Goal: Information Seeking & Learning: Stay updated

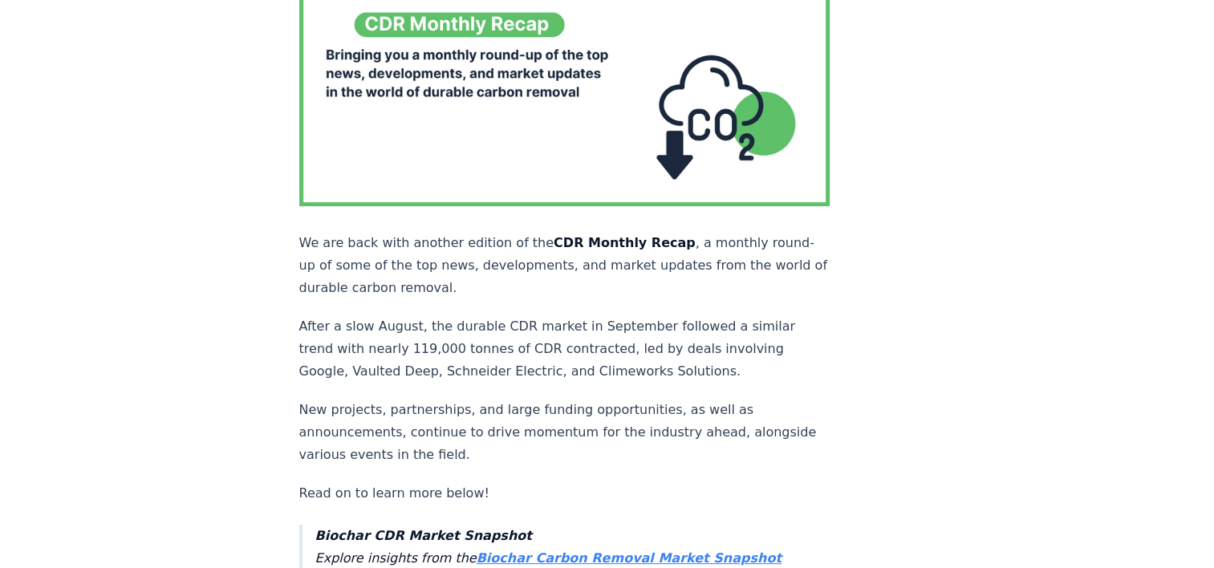
scroll to position [241, 0]
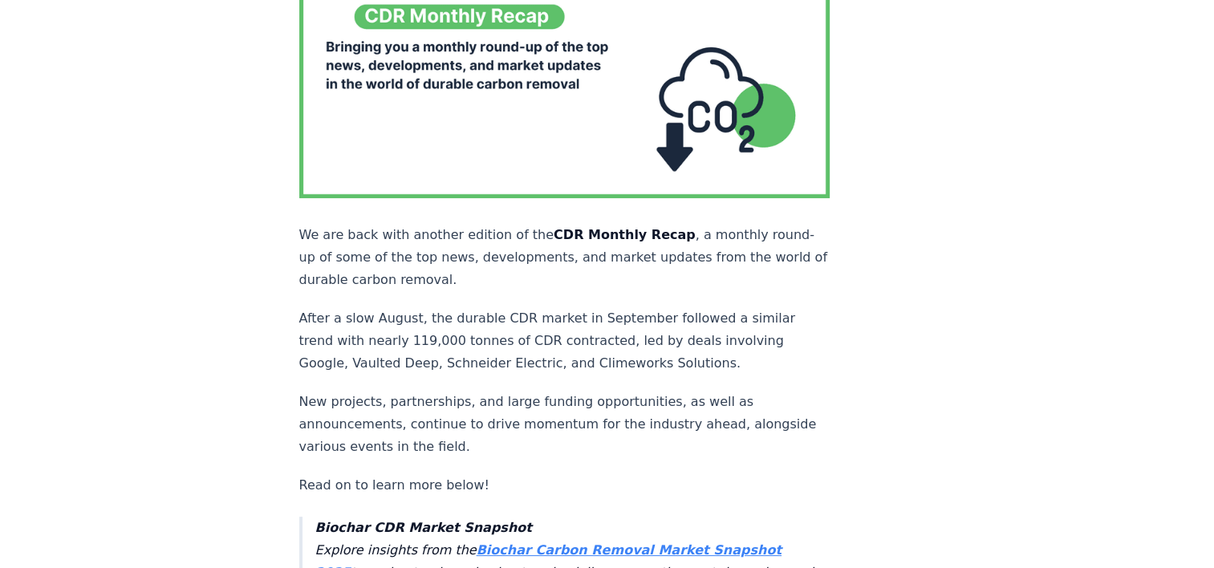
click at [301, 307] on p "After a slow August, the durable CDR market in September followed a similar tre…" at bounding box center [564, 340] width 531 height 67
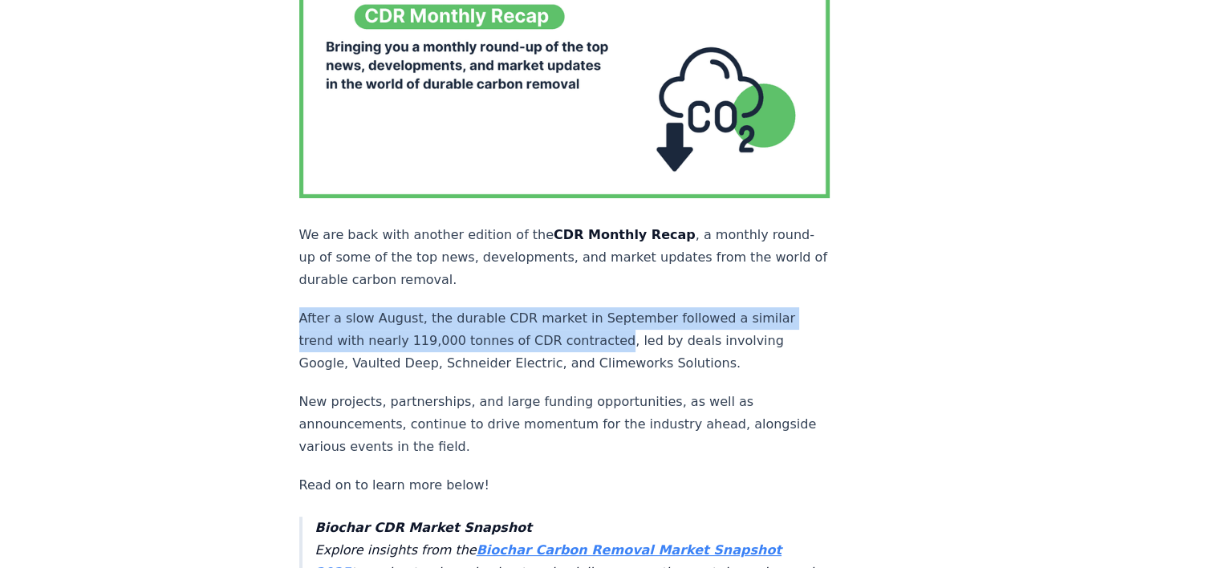
drag, startPoint x: 298, startPoint y: 284, endPoint x: 599, endPoint y: 314, distance: 301.6
click at [599, 314] on p "After a slow August, the durable CDR market in September followed a similar tre…" at bounding box center [564, 340] width 531 height 67
drag, startPoint x: 599, startPoint y: 314, endPoint x: 556, endPoint y: 305, distance: 43.4
copy p "After a slow August, the durable CDR market in September followed a similar tre…"
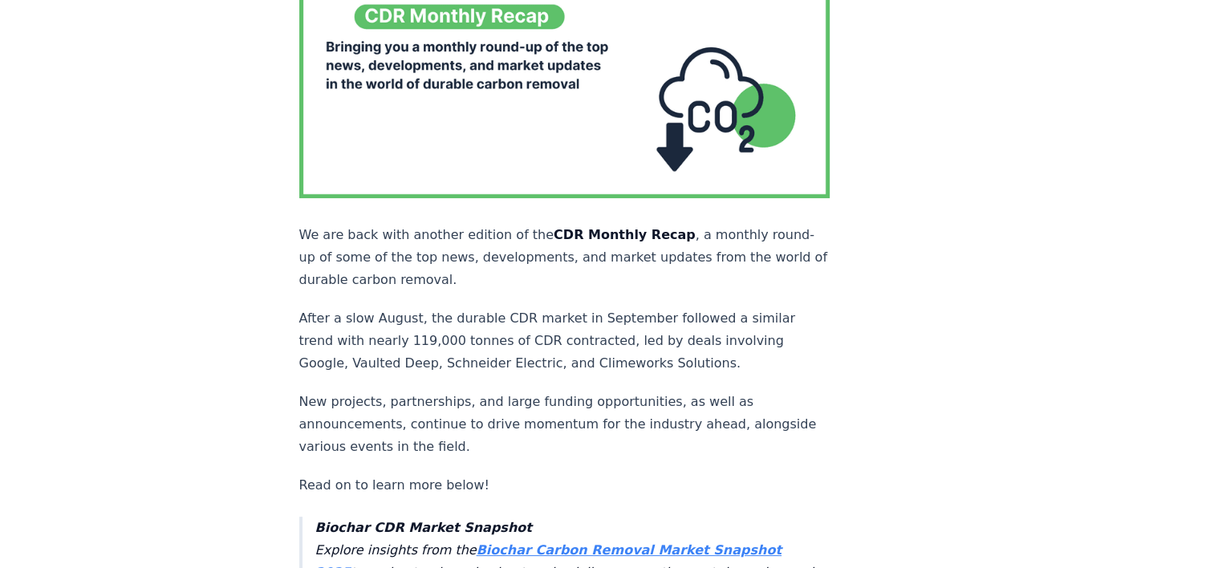
click at [485, 324] on p "After a slow August, the durable CDR market in September followed a similar tre…" at bounding box center [564, 340] width 531 height 67
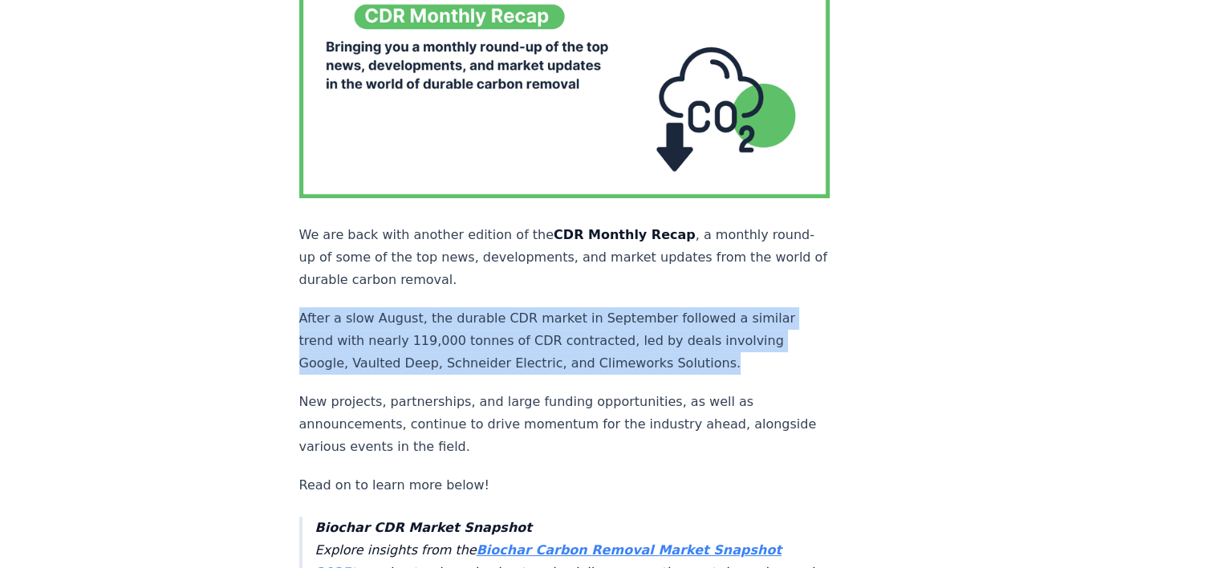
drag, startPoint x: 299, startPoint y: 281, endPoint x: 727, endPoint y: 331, distance: 430.7
click at [727, 331] on p "After a slow August, the durable CDR market in September followed a similar tre…" at bounding box center [564, 340] width 531 height 67
drag, startPoint x: 727, startPoint y: 331, endPoint x: 550, endPoint y: 301, distance: 179.9
copy p "After a slow August, the durable CDR market in September followed a similar tre…"
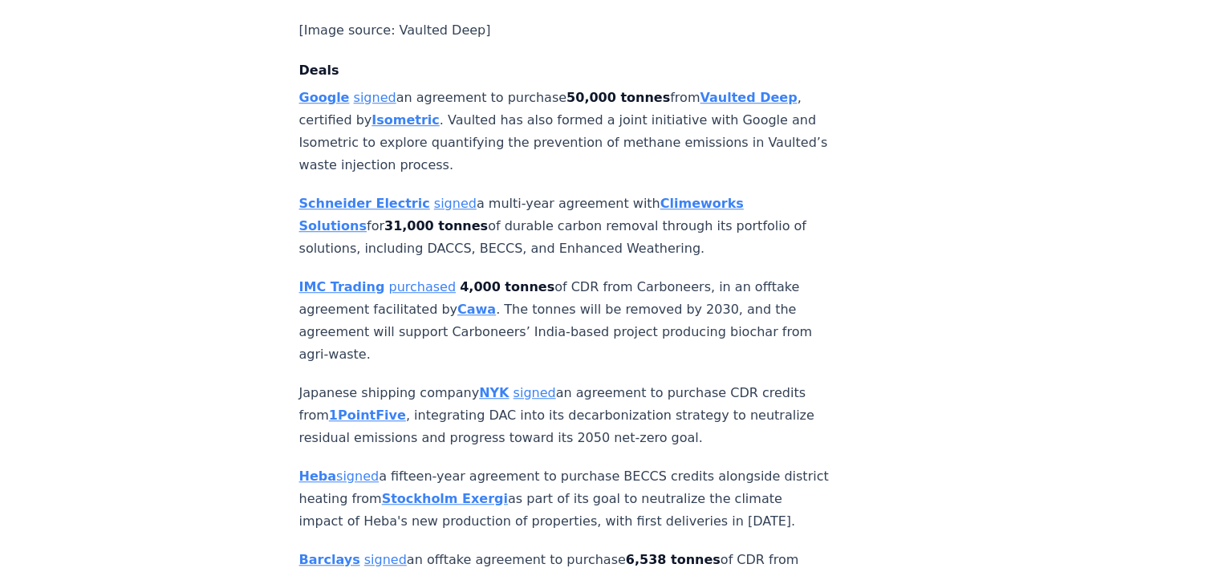
scroll to position [1284, 0]
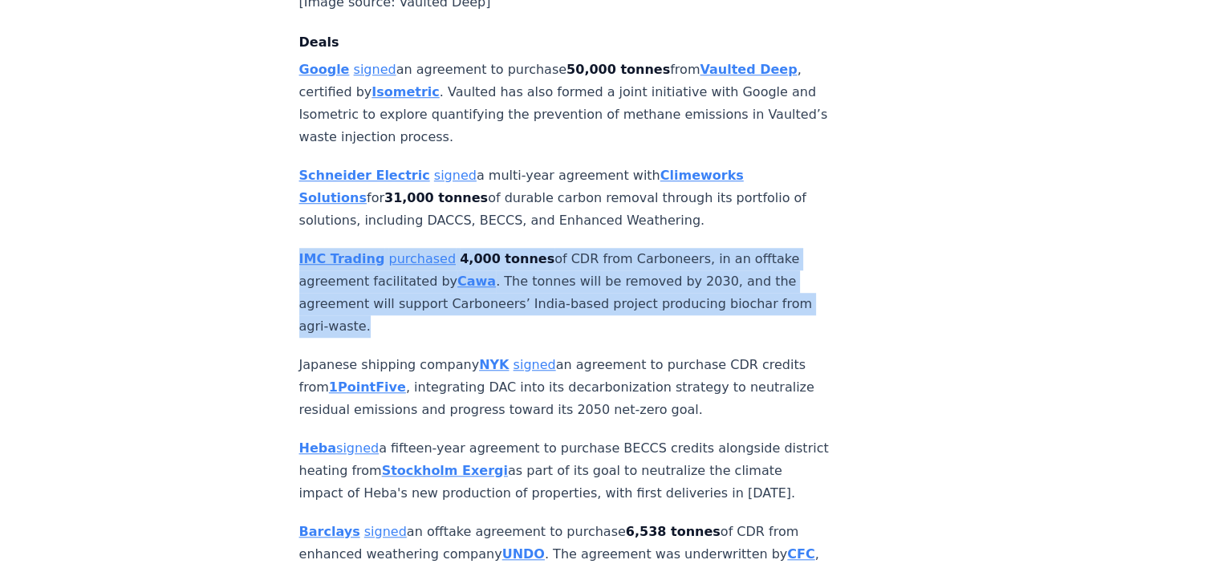
drag, startPoint x: 405, startPoint y: 254, endPoint x: 283, endPoint y: 186, distance: 139.3
drag, startPoint x: 283, startPoint y: 186, endPoint x: 355, endPoint y: 193, distance: 71.8
copy p "IMC Trading purchased 4,000 tonnes of CDR from Carboneers, in an offtake agreem…"
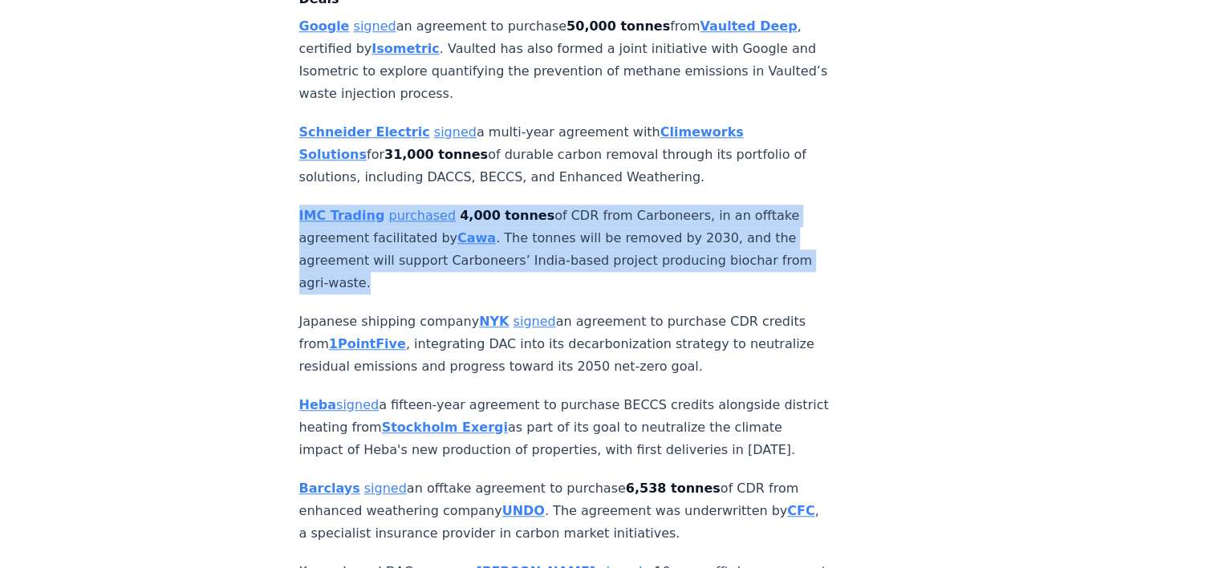
scroll to position [1364, 0]
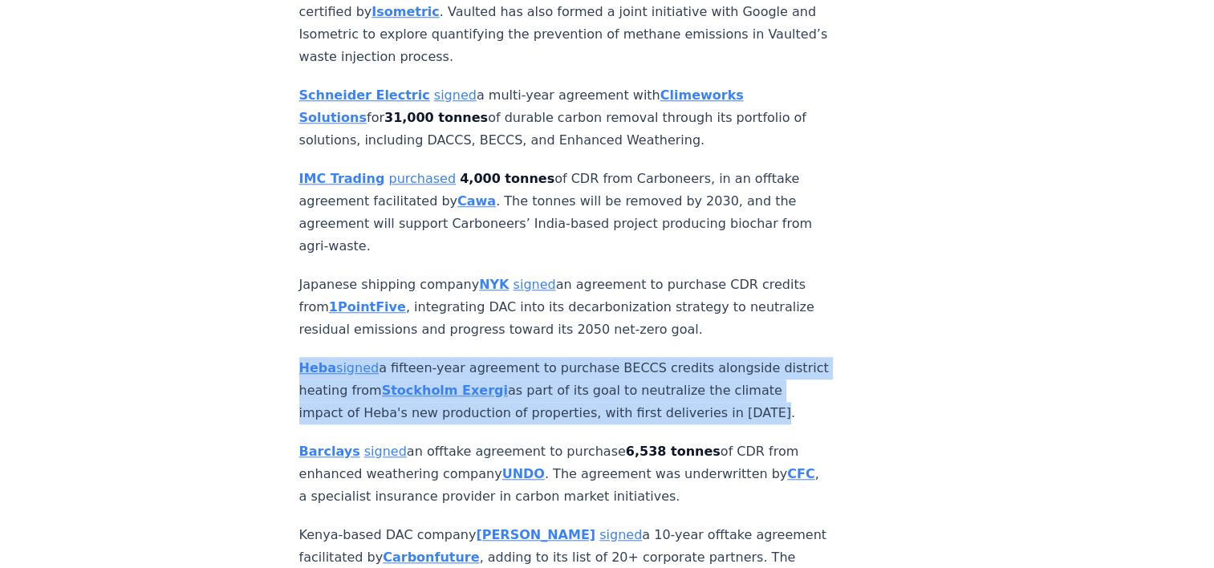
drag, startPoint x: 360, startPoint y: 360, endPoint x: 266, endPoint y: 291, distance: 116.5
drag, startPoint x: 266, startPoint y: 291, endPoint x: 338, endPoint y: 298, distance: 71.8
copy p "Heba signed a fifteen-year agreement to purchase BECCS credits alongside distri…"
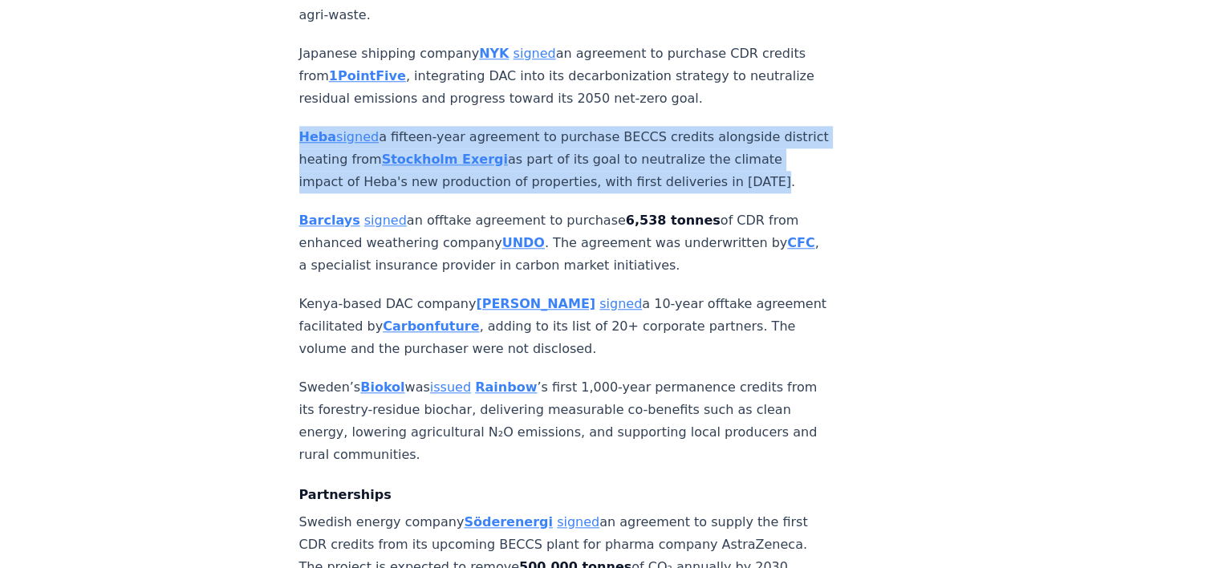
scroll to position [1605, 0]
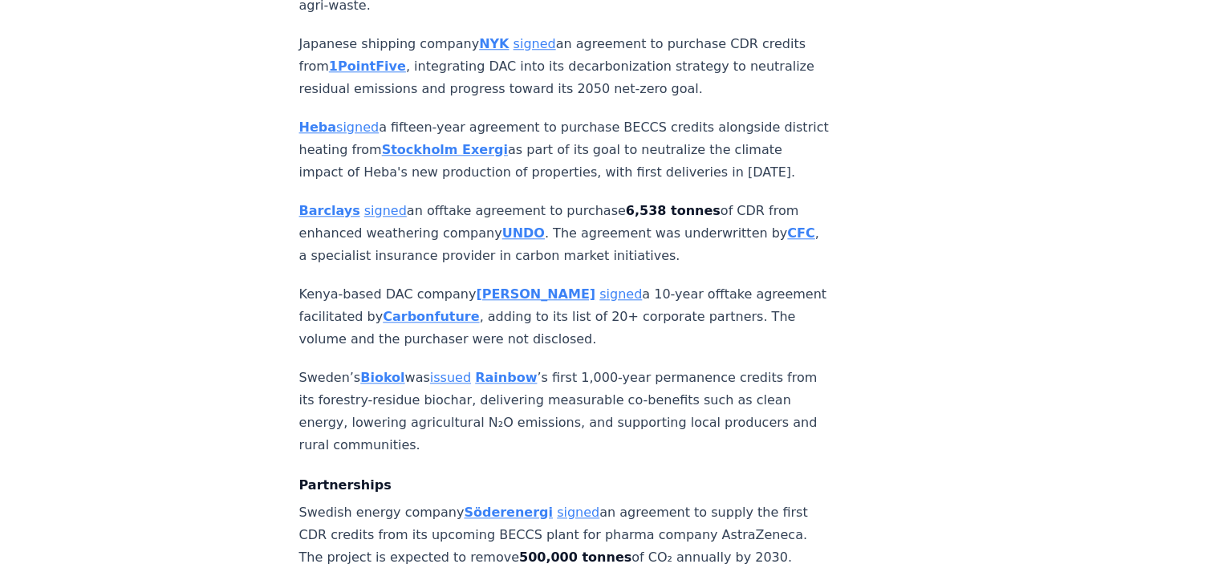
click at [477, 200] on p "[PERSON_NAME] signed an offtake agreement to purchase 6,538 tonnes of CDR from …" at bounding box center [564, 233] width 531 height 67
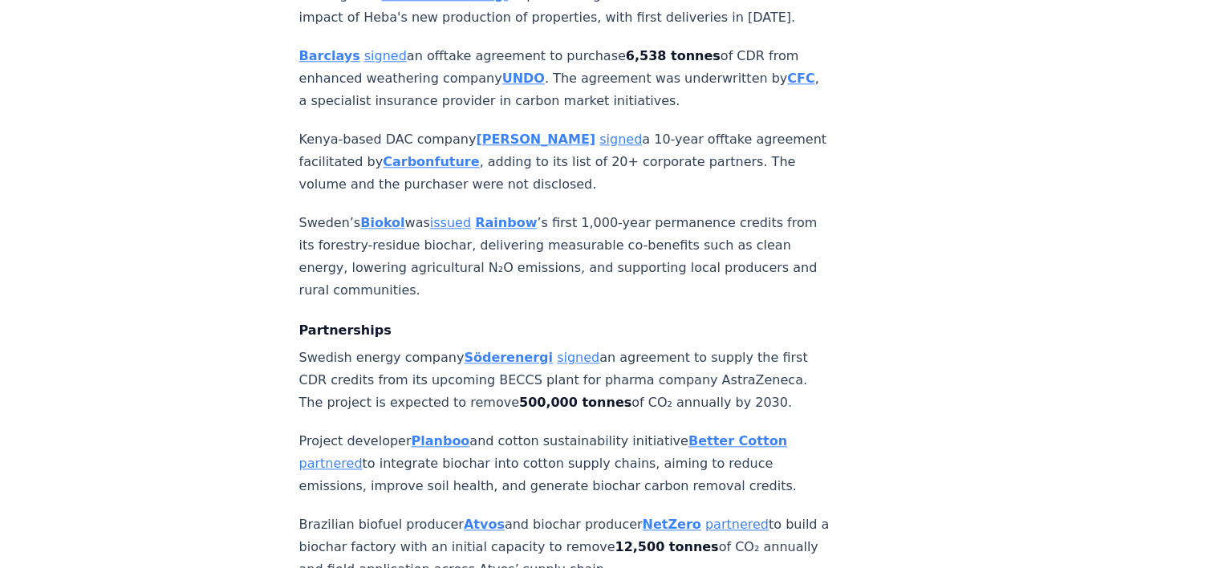
scroll to position [1765, 0]
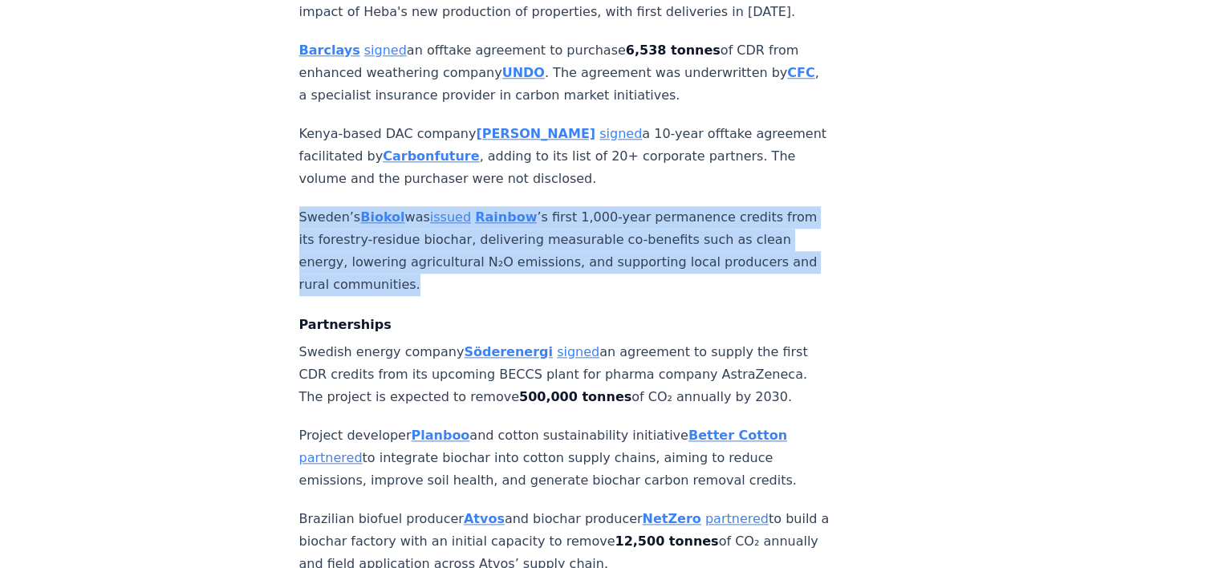
drag, startPoint x: 518, startPoint y: 238, endPoint x: 290, endPoint y: 160, distance: 240.5
drag, startPoint x: 290, startPoint y: 160, endPoint x: 335, endPoint y: 181, distance: 49.2
copy p "Sweden’s Biokol was issued Rainbow ’s first 1,000-year permanence credits from …"
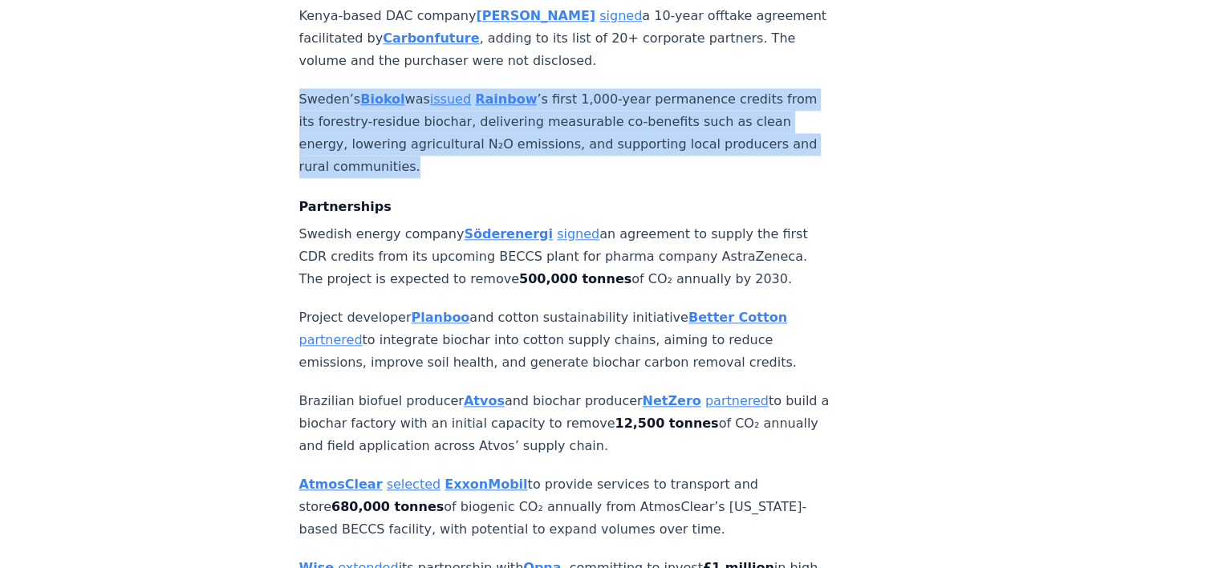
scroll to position [1926, 0]
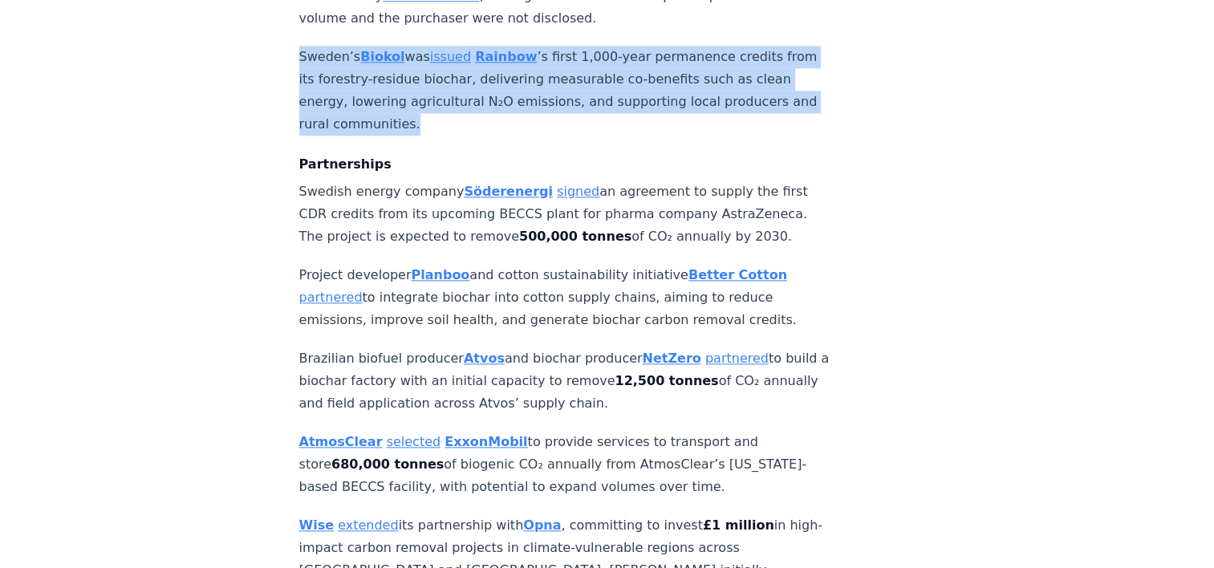
drag, startPoint x: 299, startPoint y: 142, endPoint x: 797, endPoint y: 186, distance: 499.4
copy p "Swedish energy company [PERSON_NAME] signed an agreement to supply the first CD…"
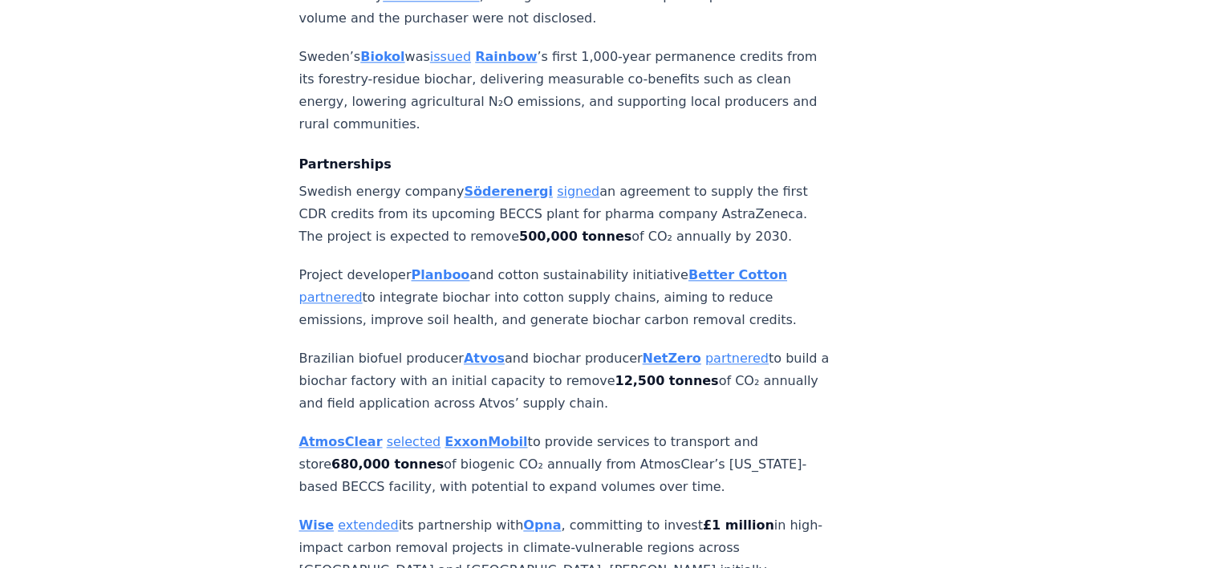
click at [470, 275] on p "Project developer Planboo and cotton sustainability initiative Better Cotton pa…" at bounding box center [564, 297] width 531 height 67
drag, startPoint x: 299, startPoint y: 225, endPoint x: 761, endPoint y: 270, distance: 464.4
copy p "Project developer Planboo and cotton sustainability initiative Better Cotton pa…"
click at [658, 356] on p "Brazilian biofuel producer Atvos and biochar producer [PERSON_NAME] partnered t…" at bounding box center [564, 380] width 531 height 67
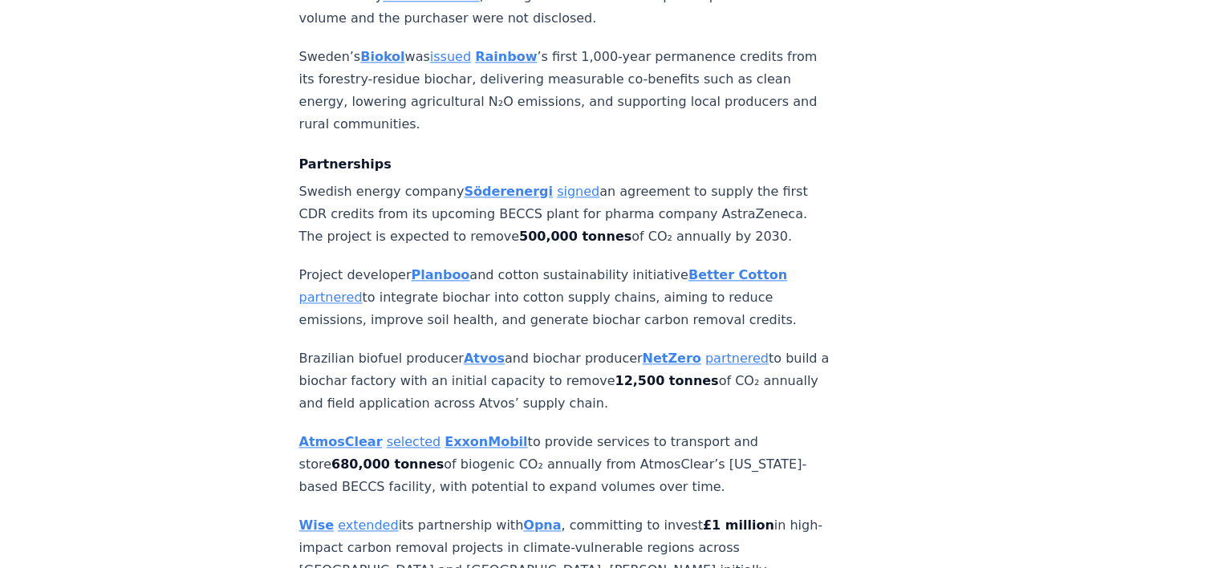
drag, startPoint x: 298, startPoint y: 223, endPoint x: 658, endPoint y: 354, distance: 382.5
copy div "Project developer Planboo and cotton sustainability initiative Better Cotton pa…"
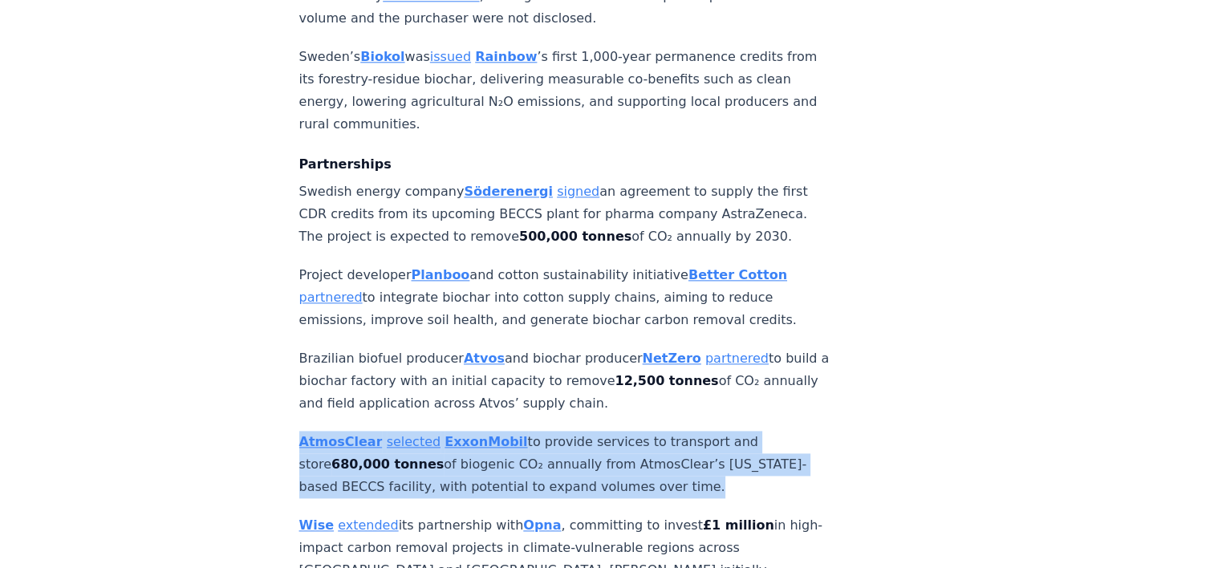
drag, startPoint x: 664, startPoint y: 437, endPoint x: 266, endPoint y: 395, distance: 400.3
copy p "AtmosClear selected ExxonMobil to provide services to transport and store 680,0…"
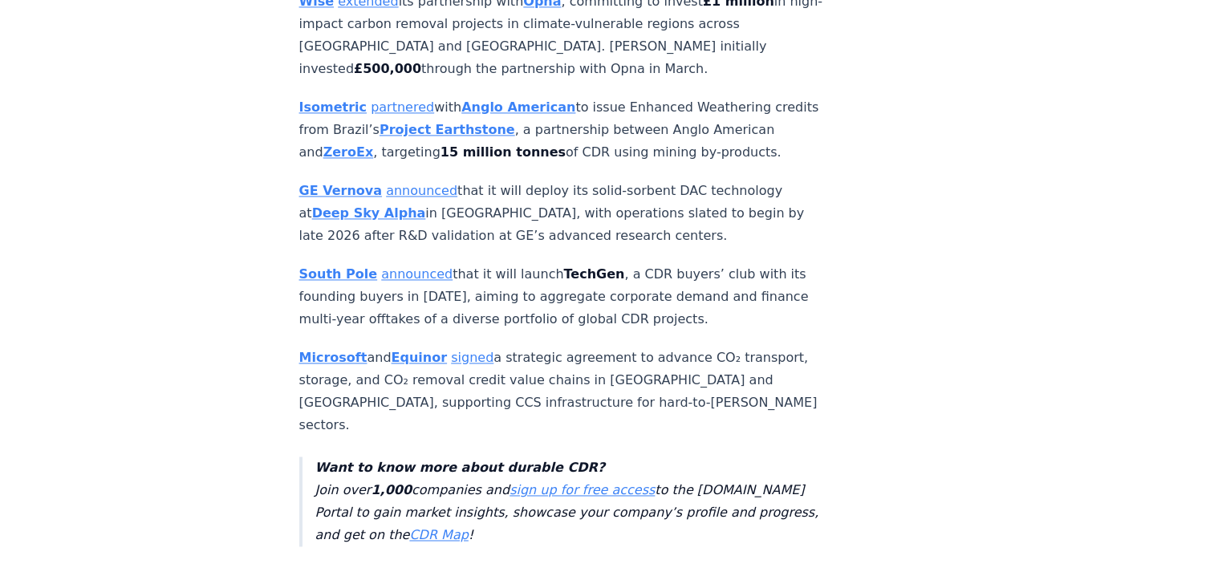
scroll to position [2487, 0]
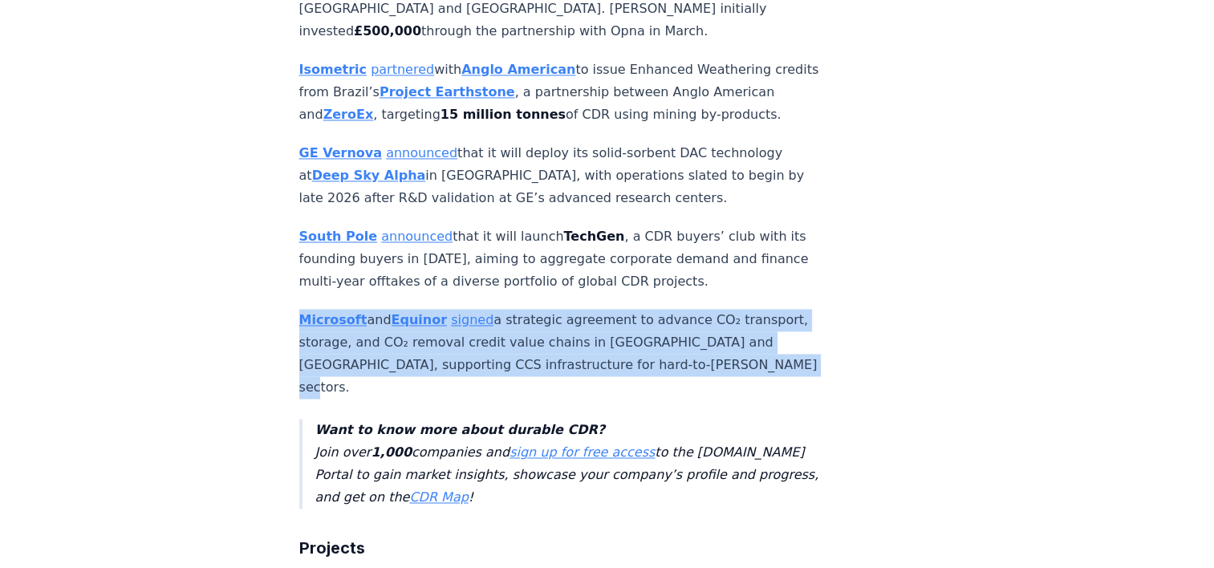
drag, startPoint x: 774, startPoint y: 339, endPoint x: 298, endPoint y: 295, distance: 477.9
drag, startPoint x: 298, startPoint y: 295, endPoint x: 488, endPoint y: 298, distance: 190.2
copy p "Microsoft and Equinor signed a strategic agreement to advance CO₂ transport, st…"
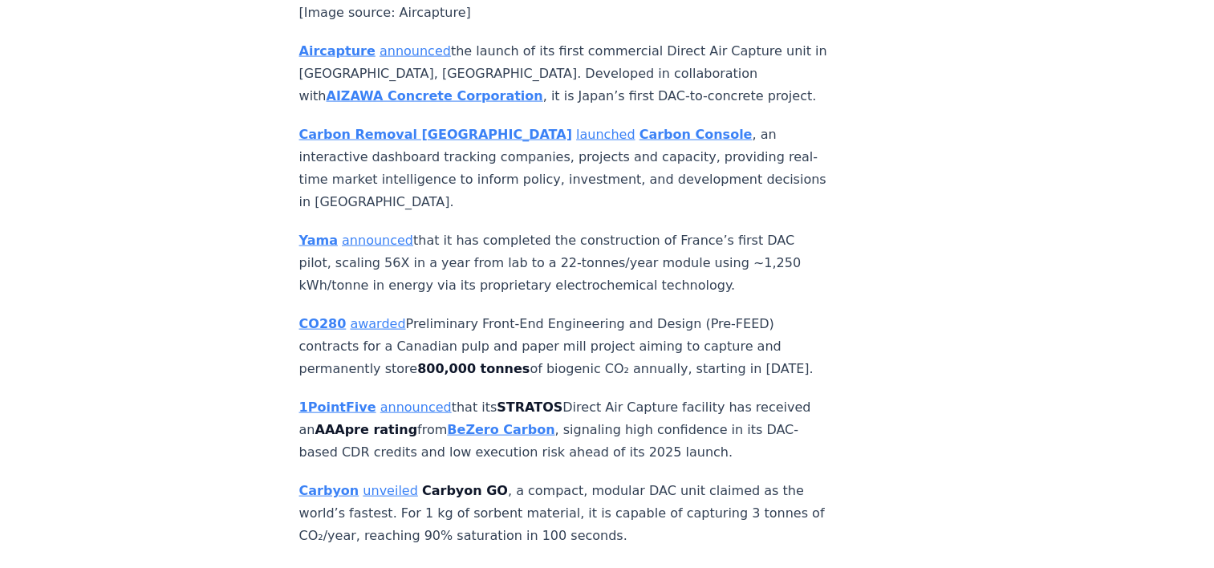
scroll to position [3450, 0]
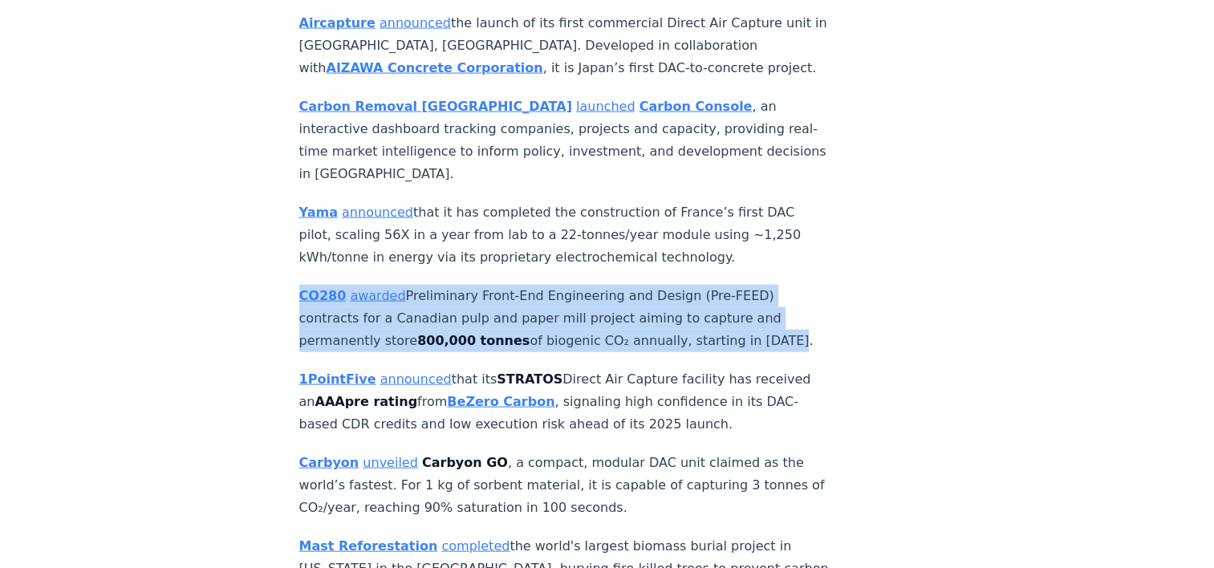
drag, startPoint x: 774, startPoint y: 257, endPoint x: 279, endPoint y: 210, distance: 496.5
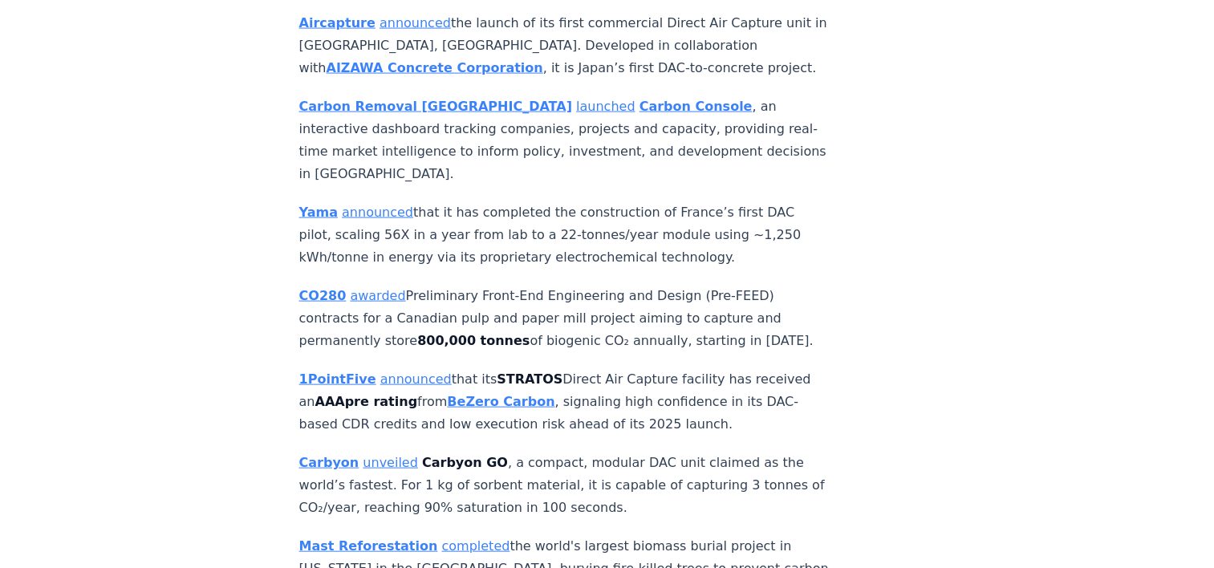
click at [299, 368] on p "1PointFive announced that its STRATOS Direct Air Capture facility has received …" at bounding box center [564, 401] width 531 height 67
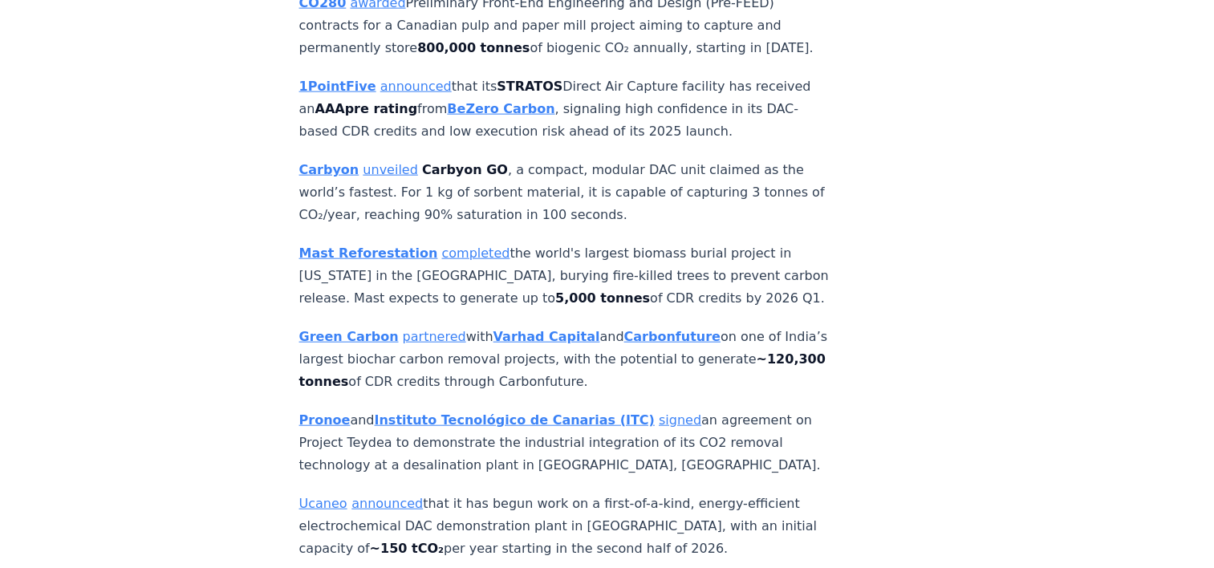
scroll to position [3771, 0]
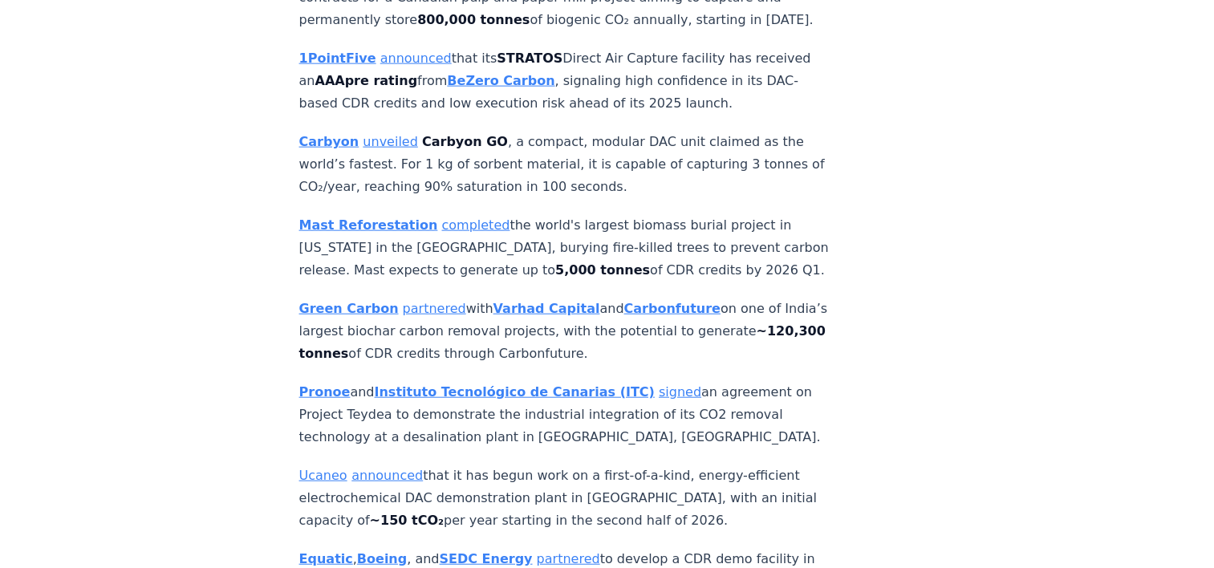
drag, startPoint x: 633, startPoint y: 264, endPoint x: 289, endPoint y: 220, distance: 347.0
drag, startPoint x: 289, startPoint y: 220, endPoint x: 392, endPoint y: 238, distance: 105.1
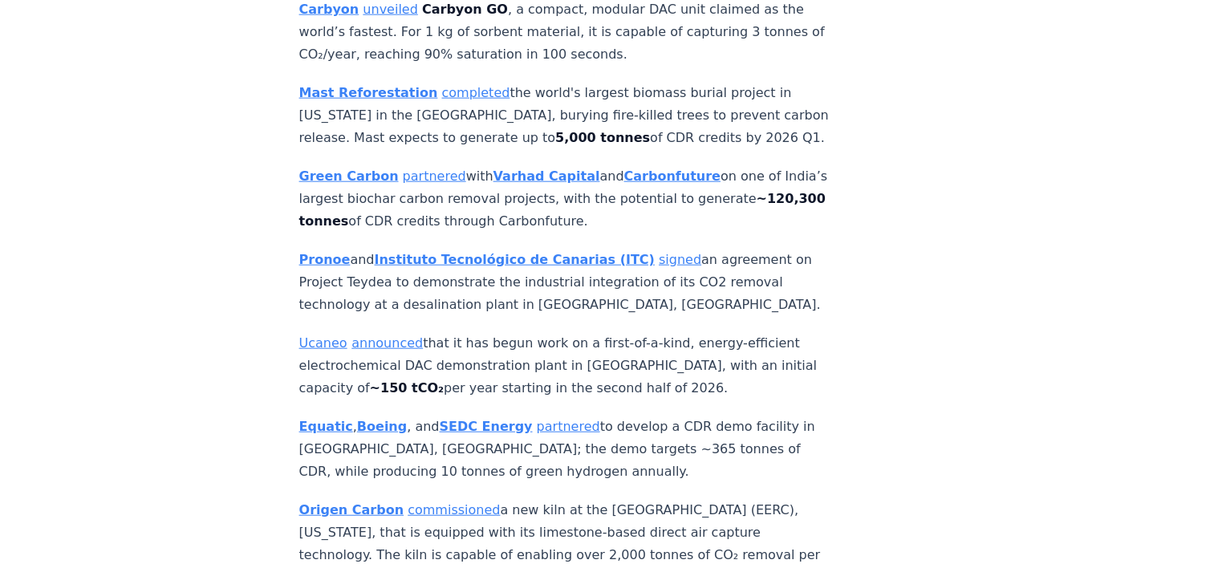
scroll to position [3932, 0]
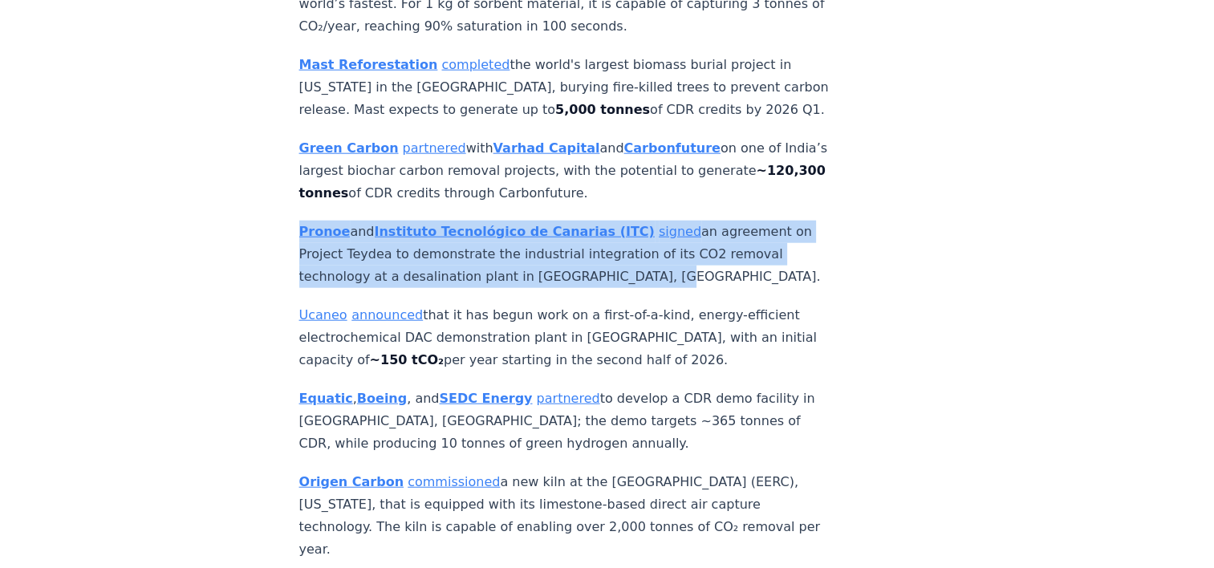
drag, startPoint x: 648, startPoint y: 187, endPoint x: 276, endPoint y: 144, distance: 374.7
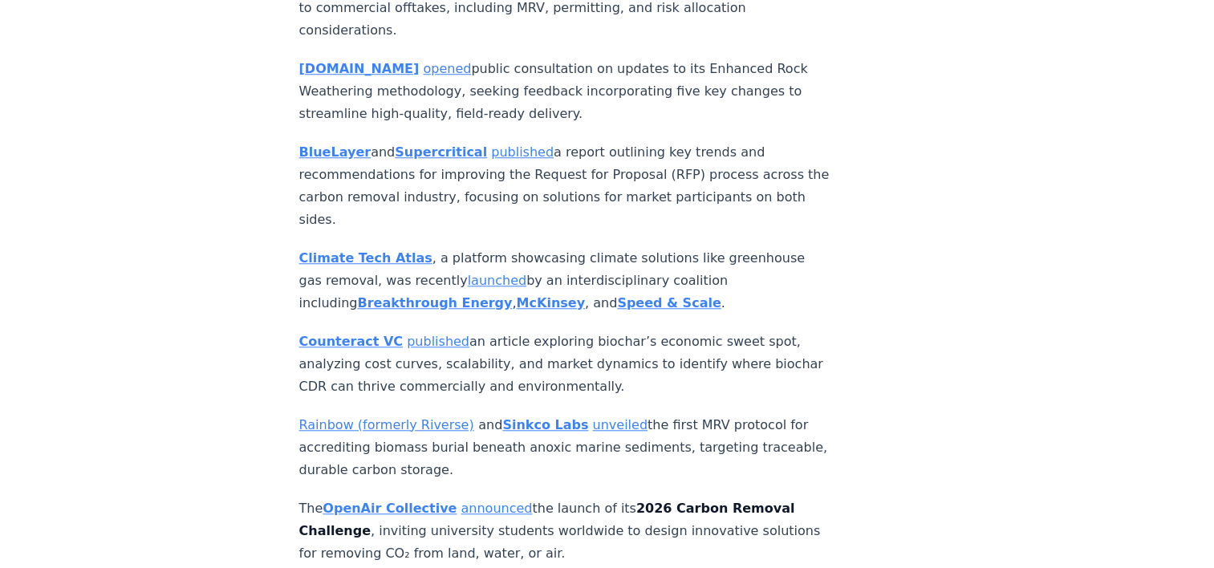
scroll to position [7462, 0]
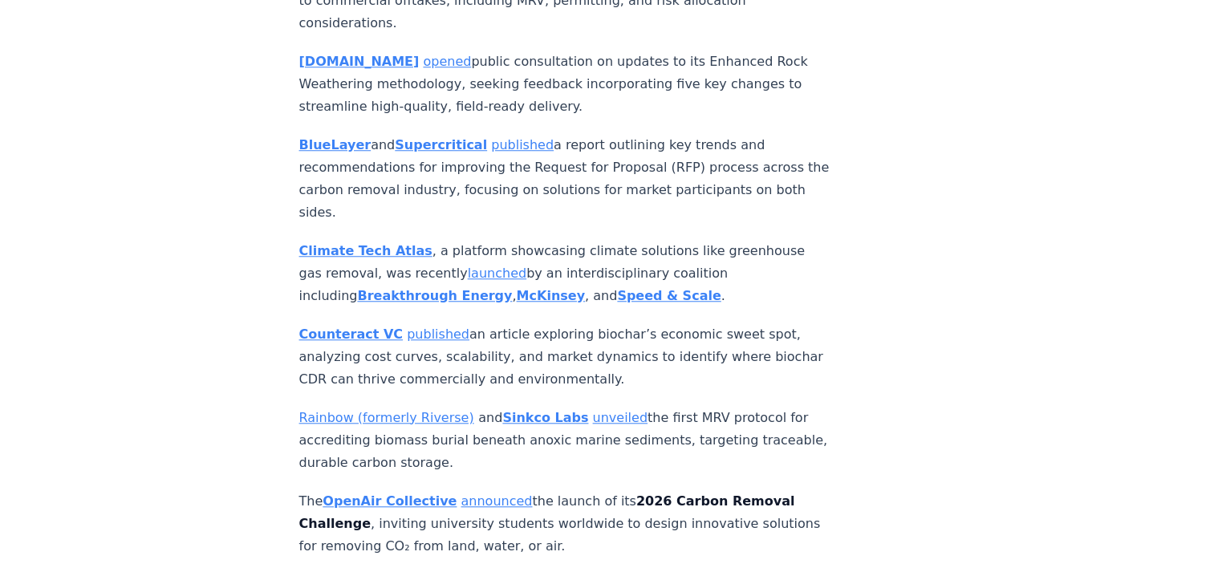
drag, startPoint x: 655, startPoint y: 215, endPoint x: 279, endPoint y: 173, distance: 377.8
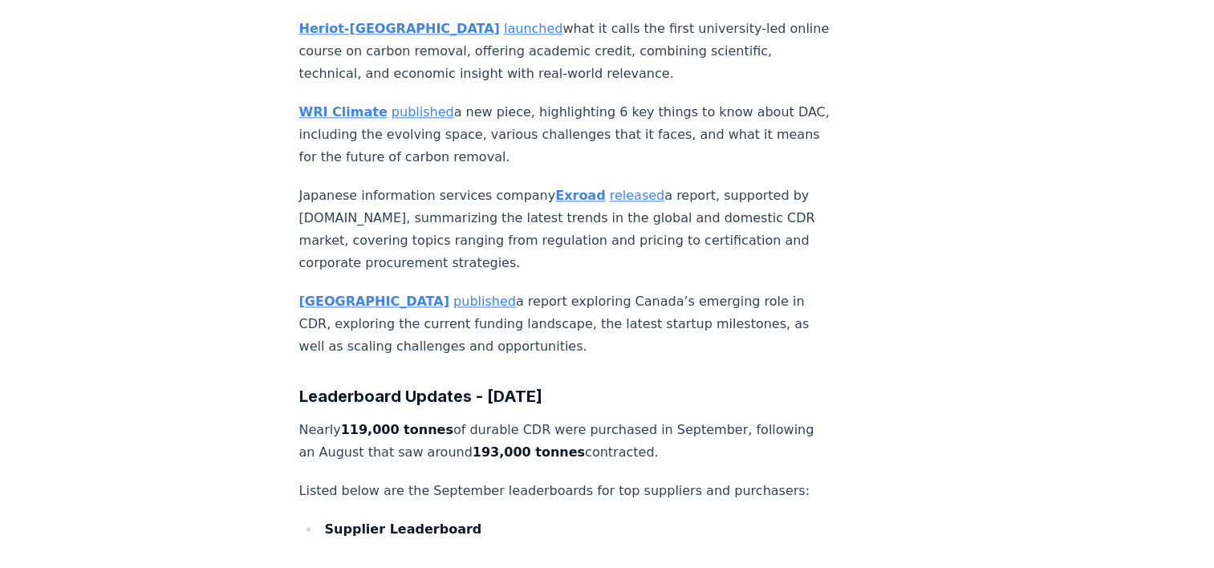
scroll to position [8024, 0]
